Goal: Obtain resource: Download file/media

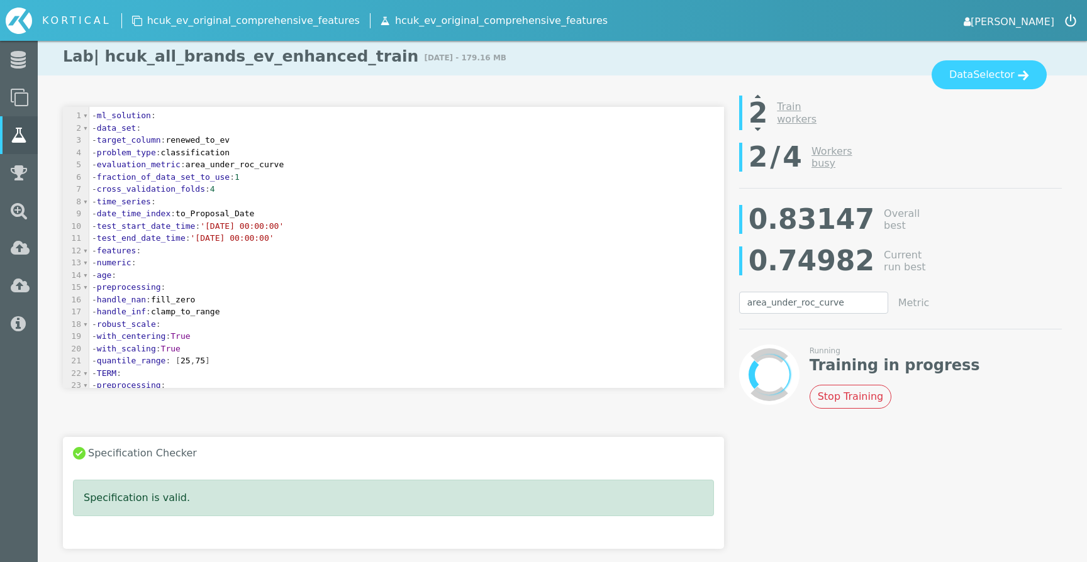
select select "area_under_roc_curve"
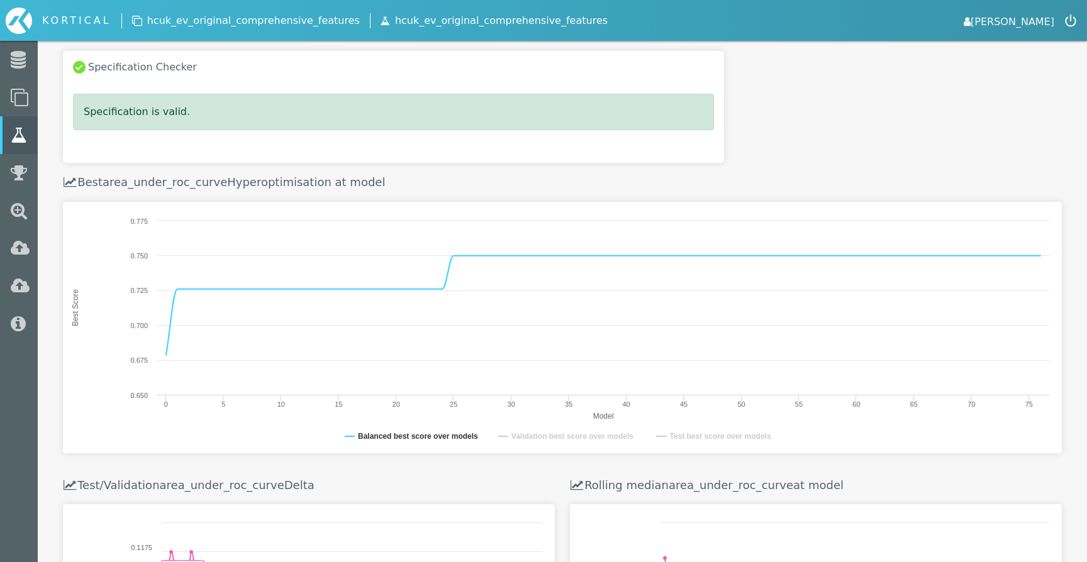
scroll to position [1, 0]
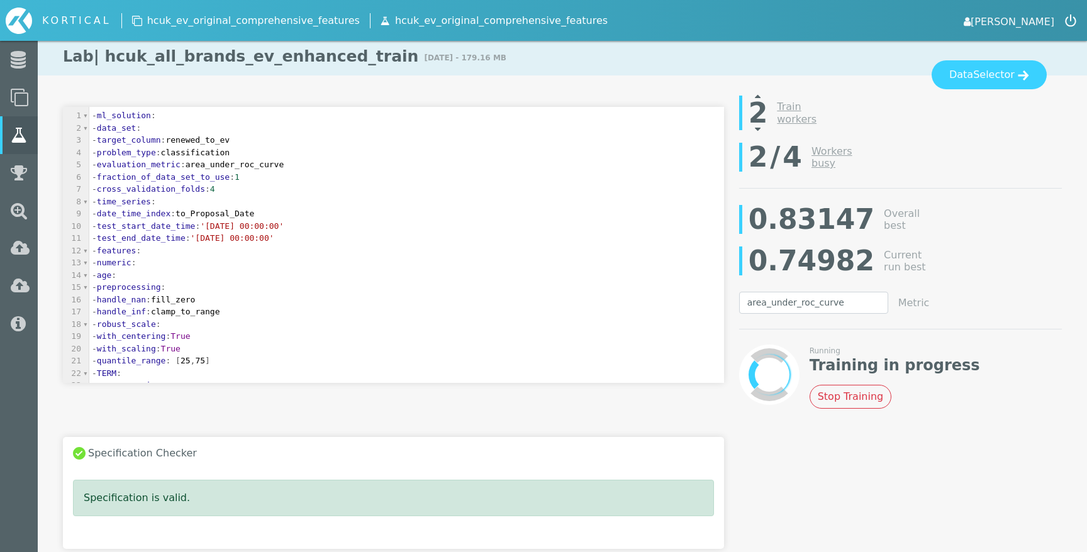
select select "area_under_roc_curve"
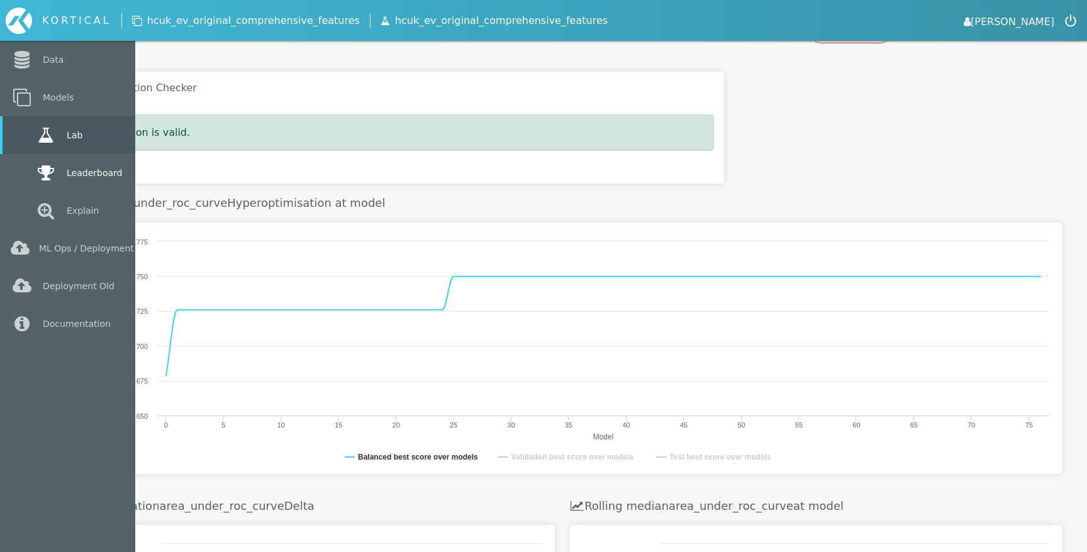
click at [44, 175] on icon at bounding box center [46, 173] width 23 height 18
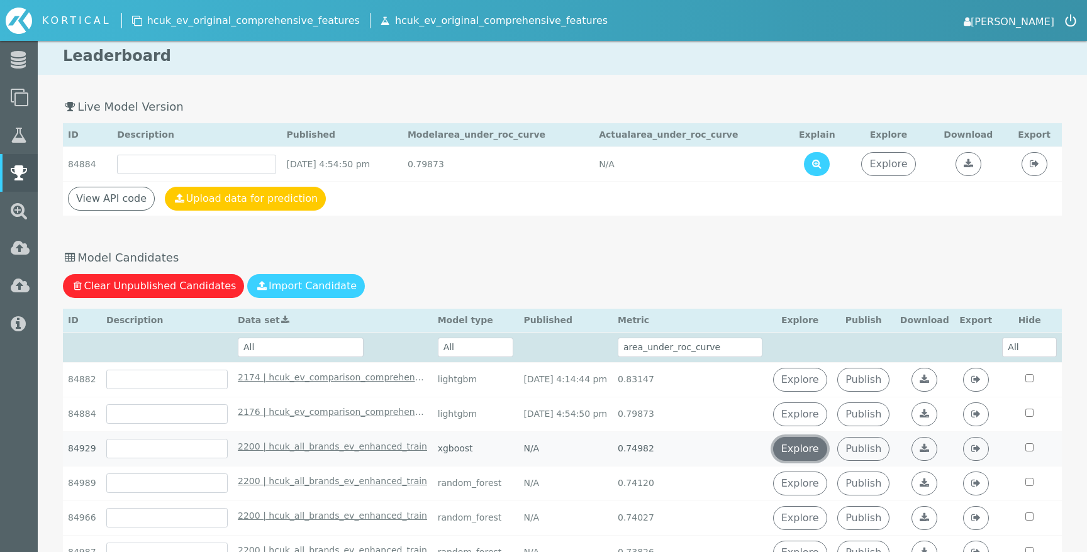
click at [818, 447] on link "Explore" at bounding box center [800, 449] width 54 height 24
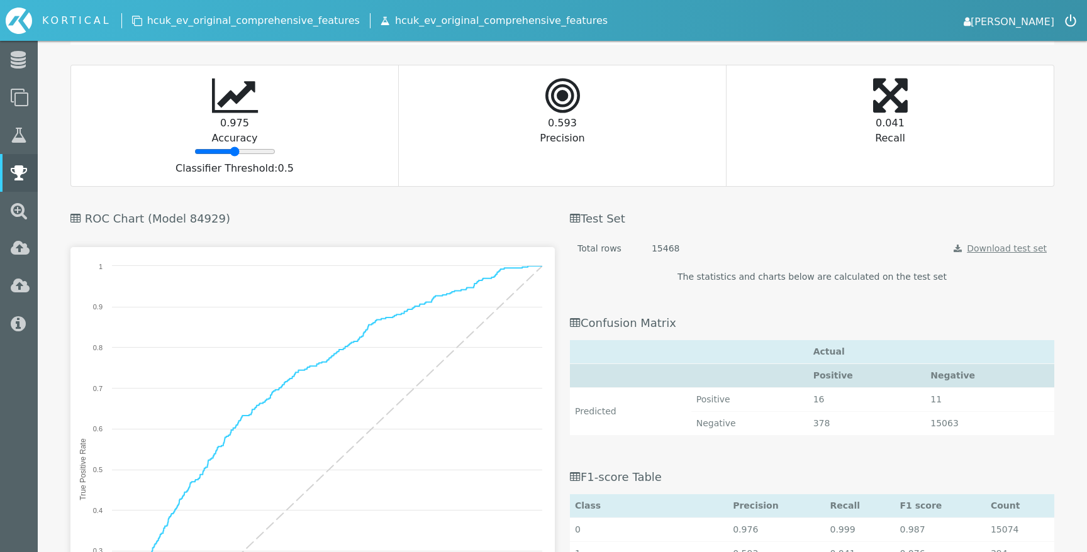
scroll to position [1500, 0]
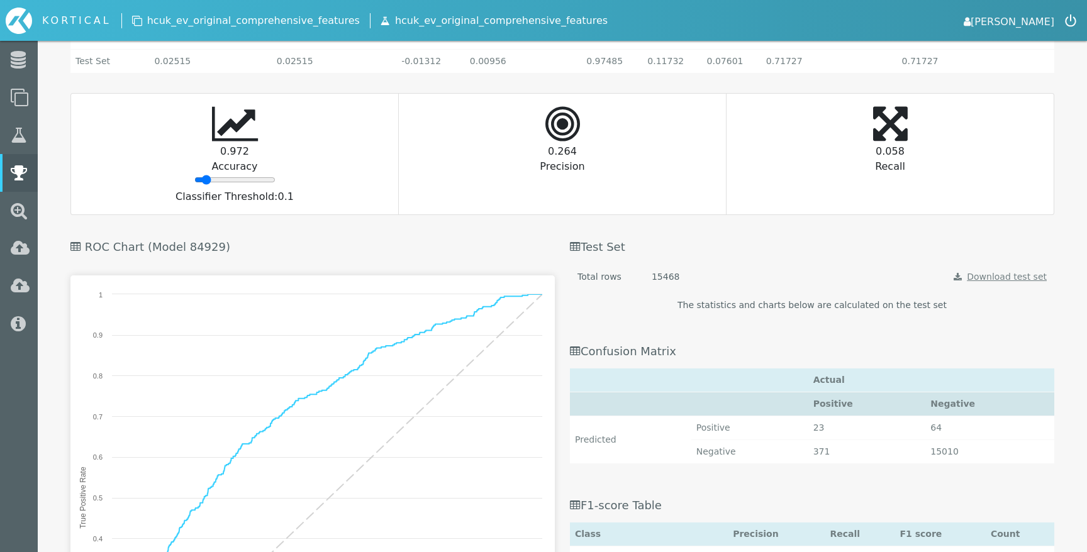
drag, startPoint x: 231, startPoint y: 177, endPoint x: 206, endPoint y: 168, distance: 26.3
click at [206, 175] on input "range" at bounding box center [234, 180] width 81 height 10
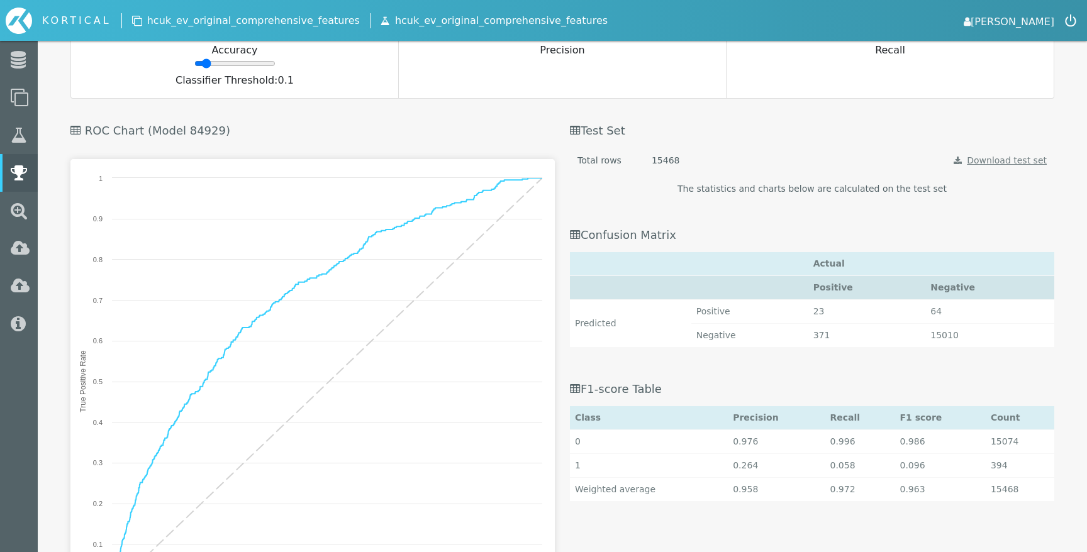
scroll to position [1617, 0]
type input "6"
click at [203, 64] on input "range" at bounding box center [234, 63] width 81 height 10
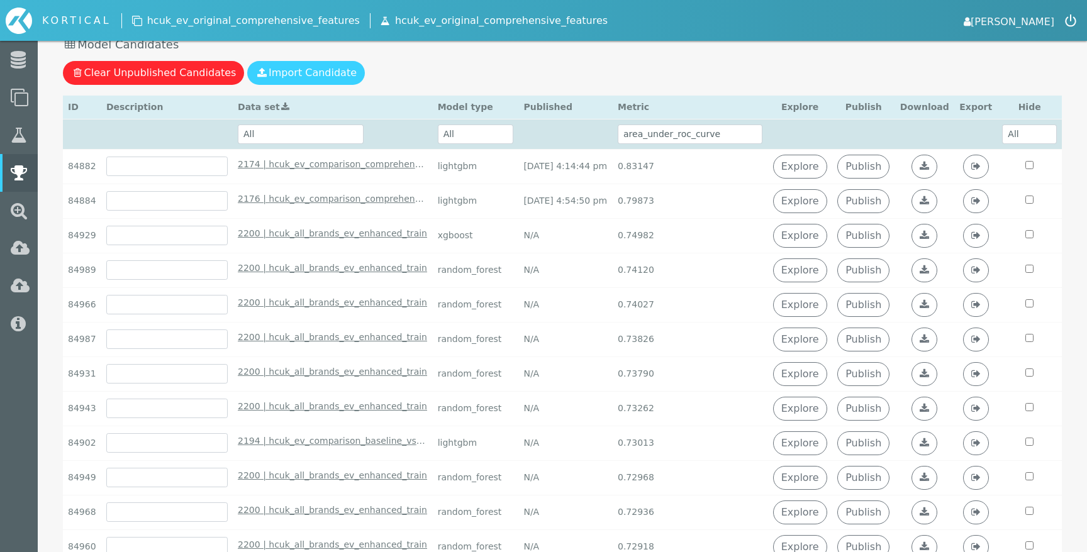
scroll to position [202, 0]
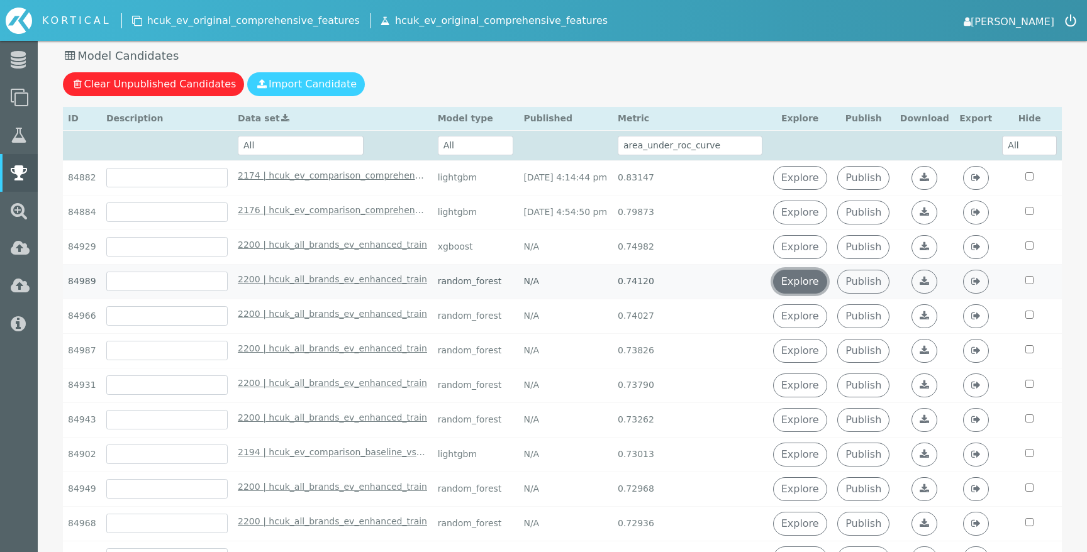
click at [818, 274] on link "Explore" at bounding box center [800, 282] width 54 height 24
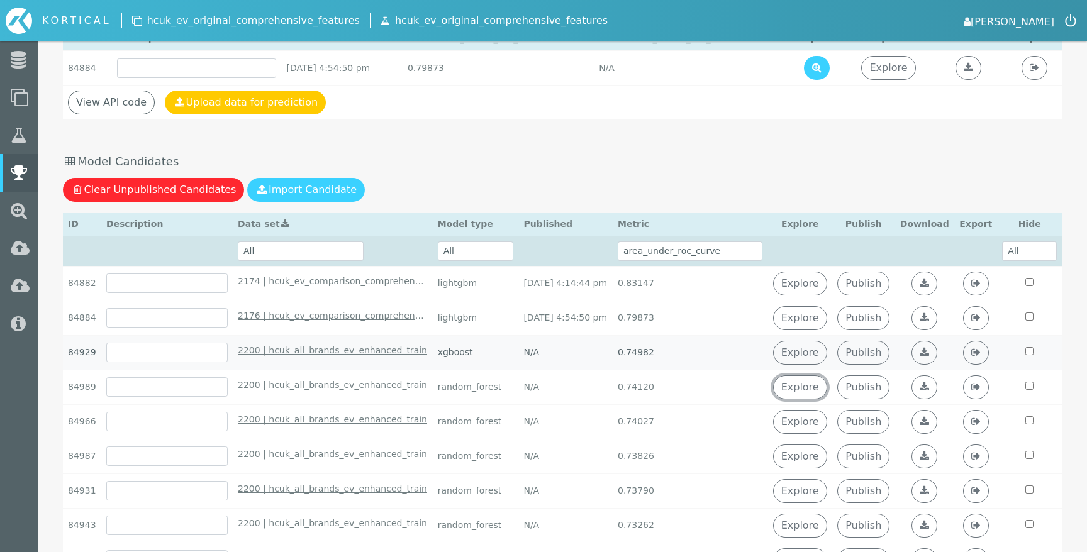
scroll to position [112, 0]
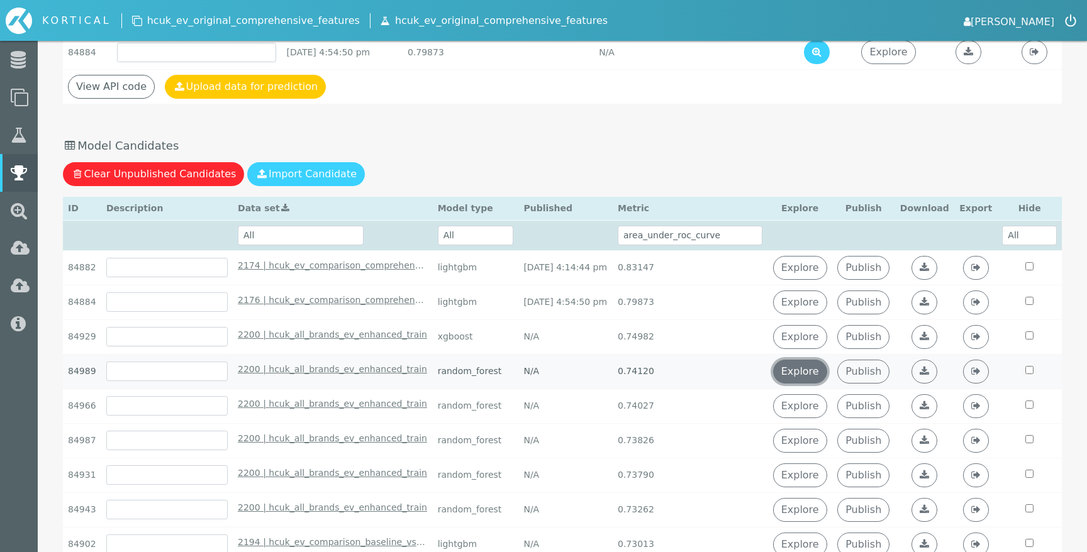
click at [821, 369] on link "Explore" at bounding box center [800, 372] width 54 height 24
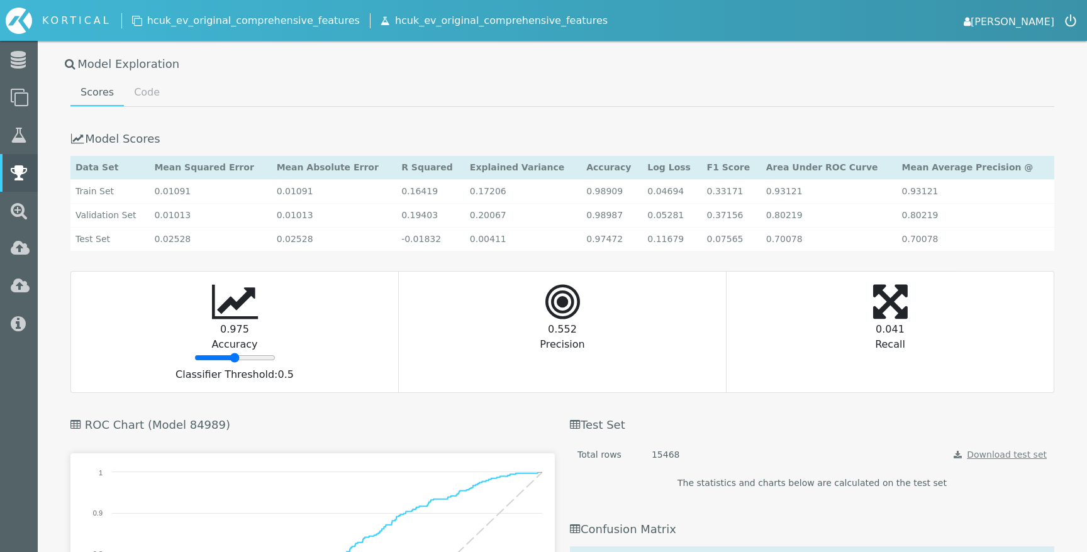
scroll to position [1322, 0]
click at [131, 80] on link "Code" at bounding box center [147, 92] width 46 height 25
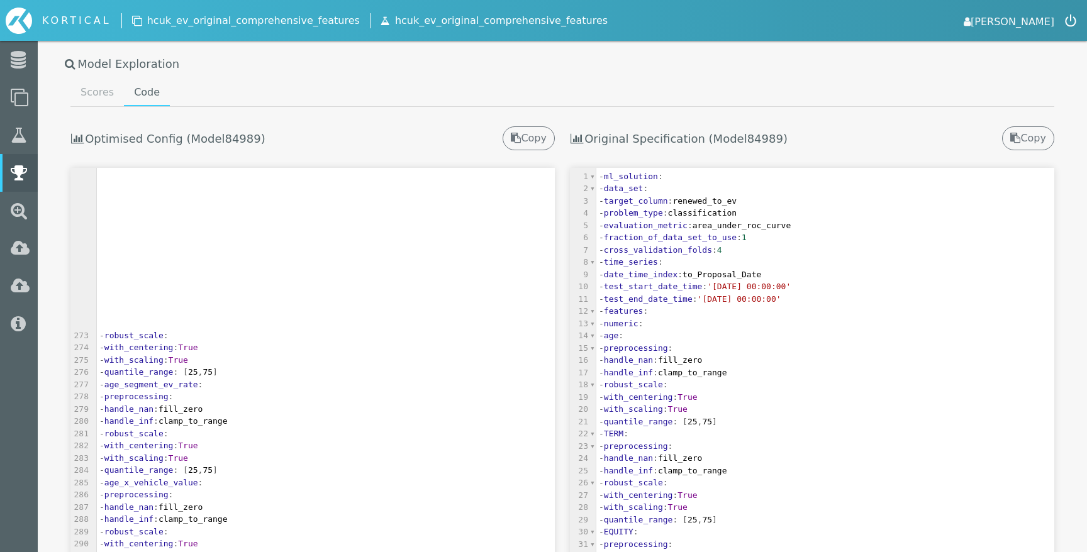
scroll to position [0, 0]
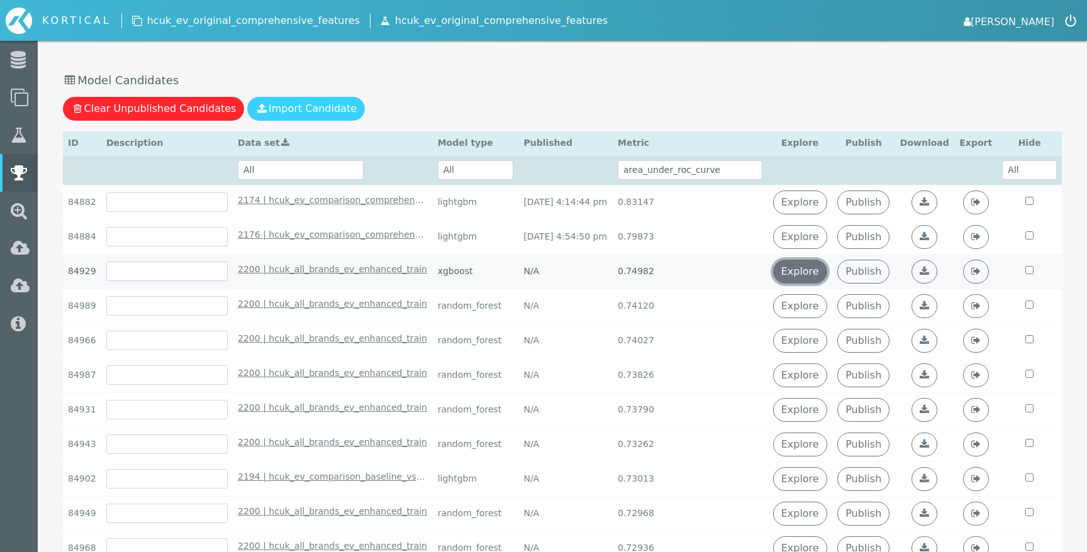
click at [821, 273] on link "Explore" at bounding box center [800, 272] width 54 height 24
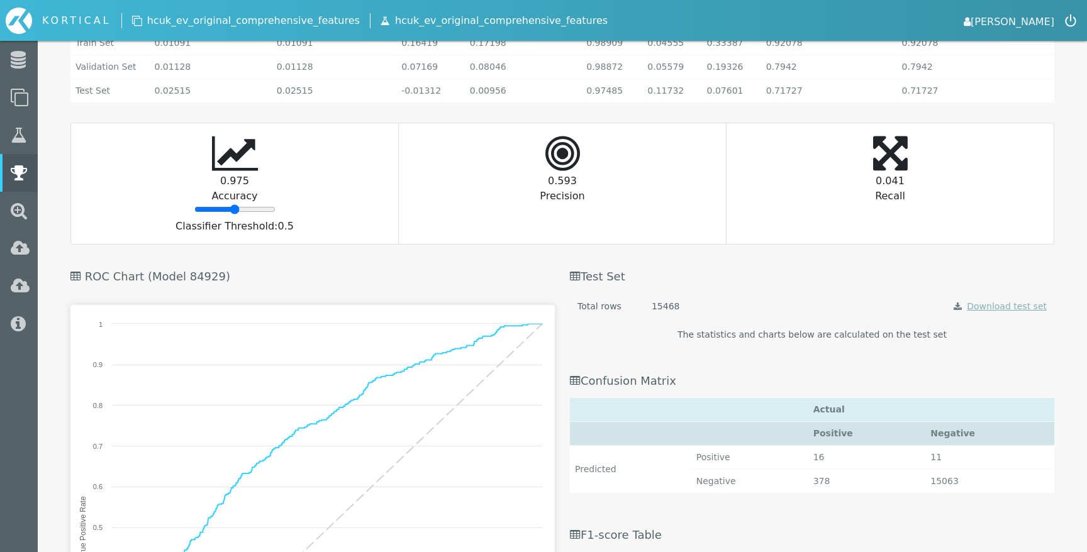
click at [988, 308] on link "Download test set" at bounding box center [1007, 306] width 80 height 10
